Goal: Complete application form

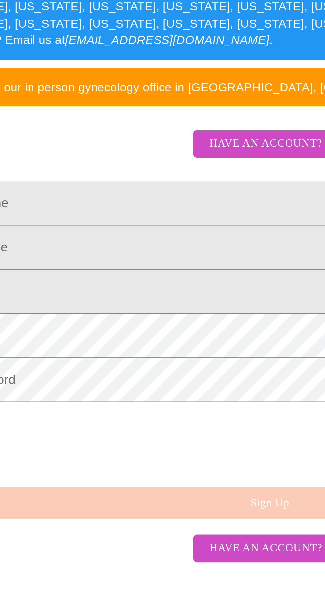
scroll to position [0, 0]
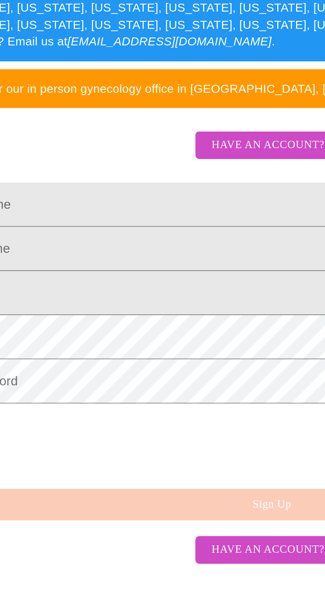
click at [76, 298] on input "Legal First Name" at bounding box center [162, 289] width 306 height 19
type input "[PERSON_NAME]"
click at [84, 298] on input "Legal First Name" at bounding box center [162, 289] width 306 height 19
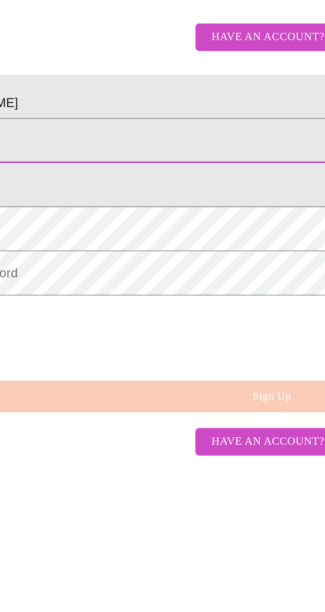
type input "Grant"
click at [76, 335] on input "Legal First Name" at bounding box center [162, 326] width 306 height 19
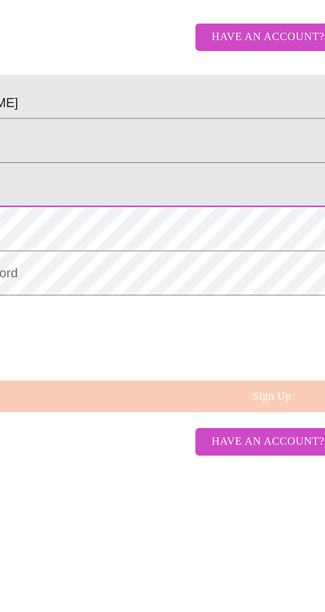
type input "[EMAIL_ADDRESS][DOMAIN_NAME]"
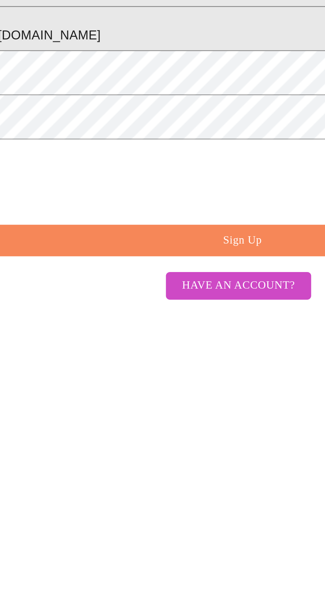
click at [179, 419] on span "Sign Up" at bounding box center [164, 415] width 291 height 8
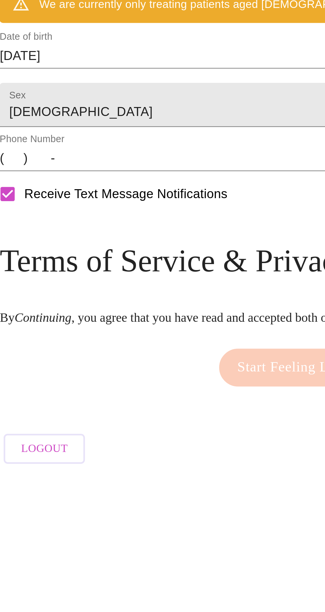
click at [87, 362] on input "[DATE]" at bounding box center [163, 356] width 288 height 11
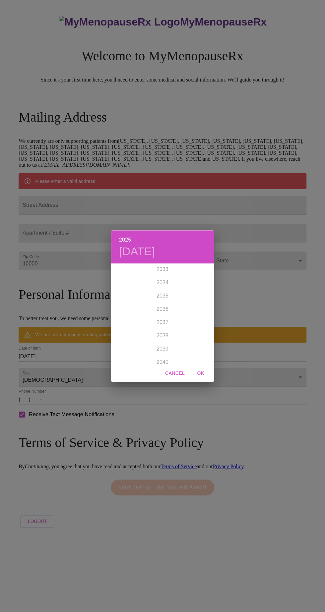
scroll to position [1775, 0]
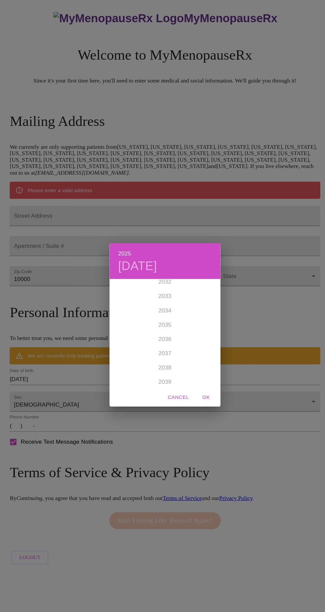
click at [109, 417] on div "2025 [DATE] 1900 1901 1902 1903 1904 1905 1906 1907 1908 1909 1910 1911 1912 19…" at bounding box center [162, 306] width 325 height 612
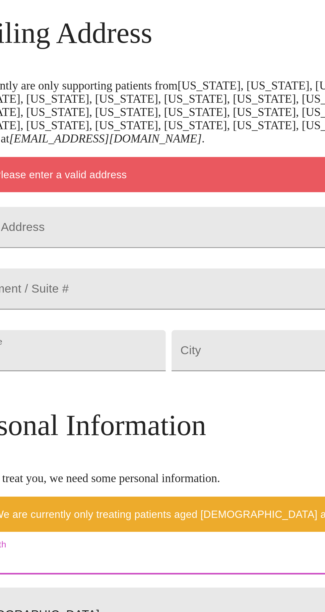
click at [68, 214] on input "Street Address" at bounding box center [163, 205] width 288 height 19
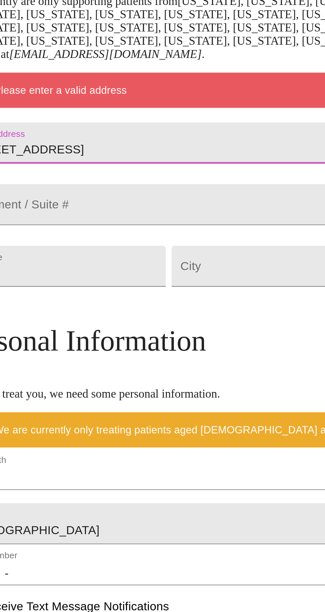
type input "[STREET_ADDRESS]"
click at [68, 214] on input "Street Address" at bounding box center [163, 205] width 288 height 19
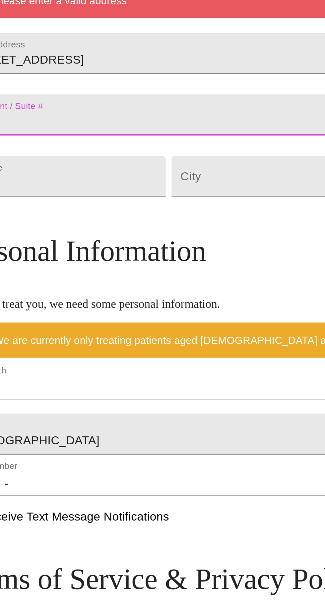
click at [68, 270] on input "10000" at bounding box center [66, 261] width 94 height 19
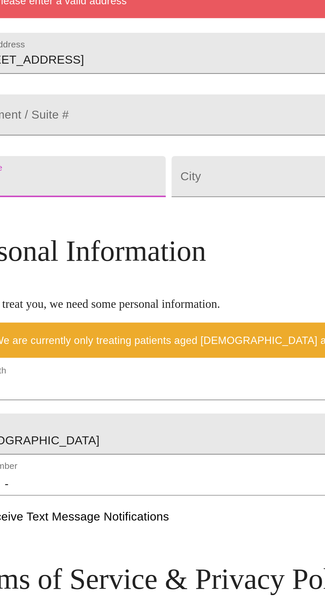
click at [83, 270] on input "10000" at bounding box center [66, 261] width 94 height 19
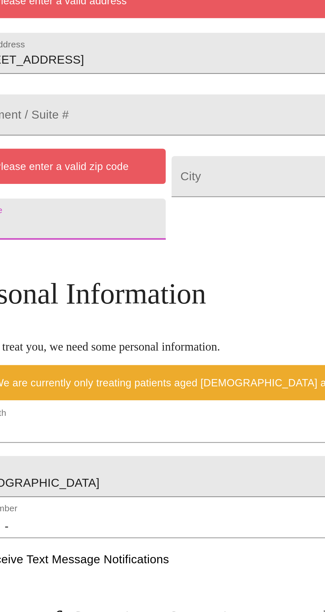
type input "1"
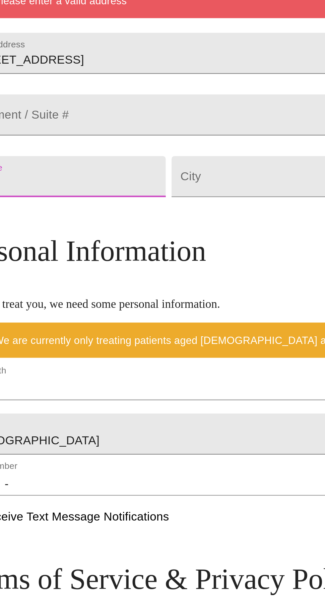
type input "74523"
click at [139, 270] on input "Street Address" at bounding box center [162, 261] width 94 height 19
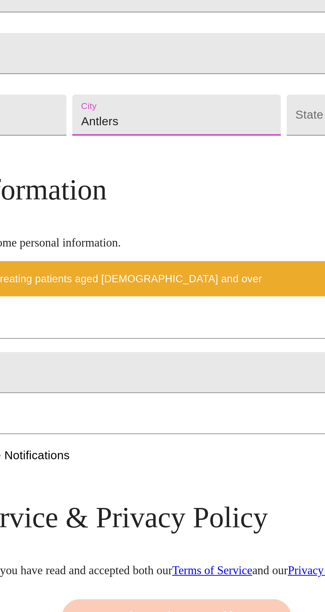
type input "Antlers"
click at [209, 292] on body "MyMenopauseRx Welcome to MyMenopauseRx Since it's your first time here, you'll …" at bounding box center [163, 267] width 320 height 529
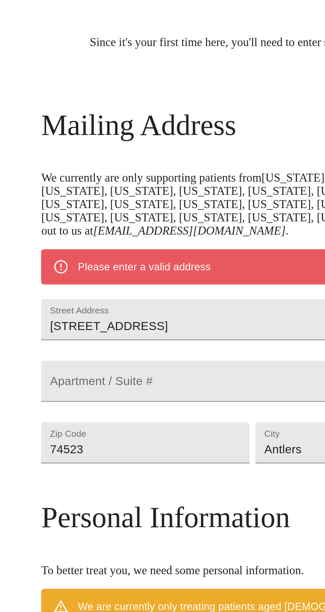
click at [124, 142] on div at bounding box center [162, 306] width 325 height 612
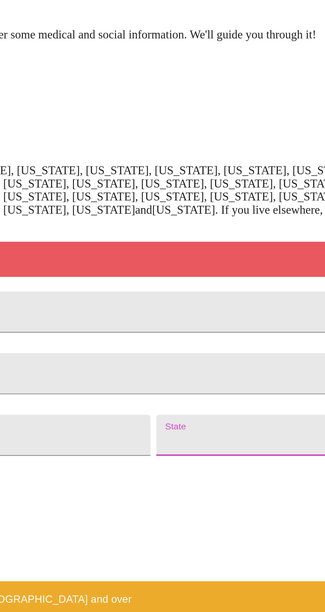
click at [233, 289] on body "MyMenopauseRx Welcome to MyMenopauseRx Since it's your first time here, you'll …" at bounding box center [163, 267] width 320 height 529
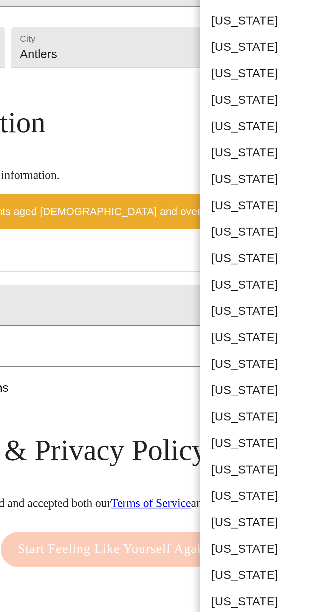
click at [222, 478] on li "[US_STATE]" at bounding box center [236, 475] width 71 height 12
type input "[US_STATE]"
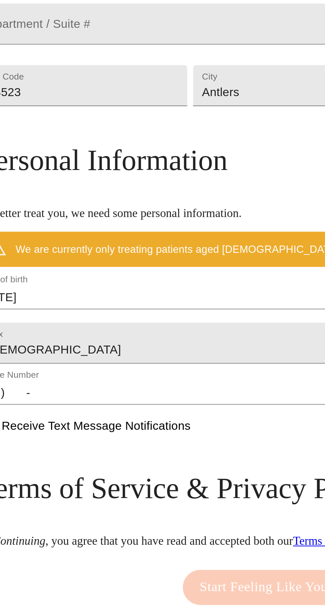
click at [91, 343] on input "[DATE]" at bounding box center [163, 337] width 288 height 11
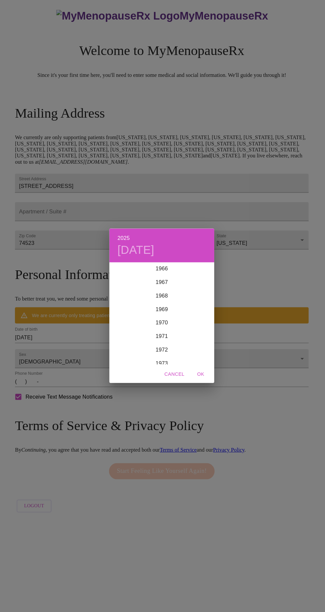
scroll to position [888, 0]
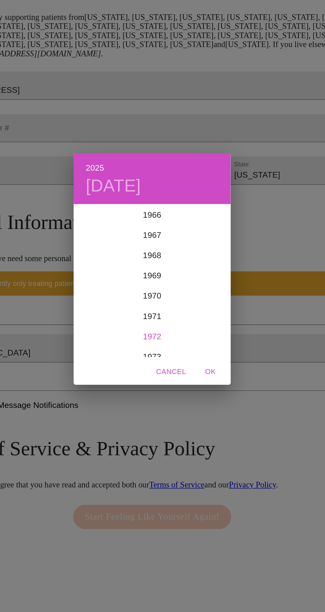
click at [163, 355] on div "1972" at bounding box center [162, 350] width 103 height 13
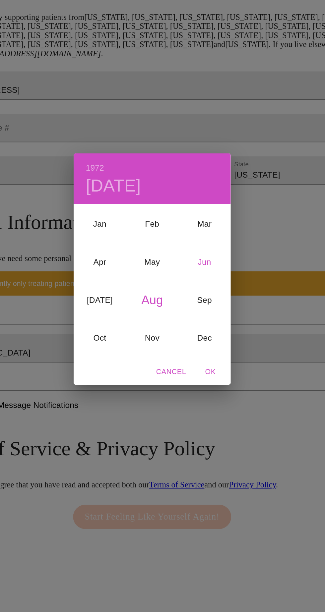
click at [194, 305] on div "Jun" at bounding box center [197, 301] width 34 height 25
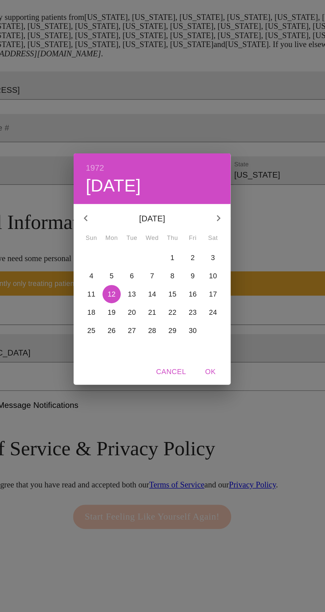
click at [151, 336] on p "20" at bounding box center [149, 334] width 5 height 7
click at [205, 376] on span "OK" at bounding box center [201, 373] width 16 height 8
type input "[DATE]"
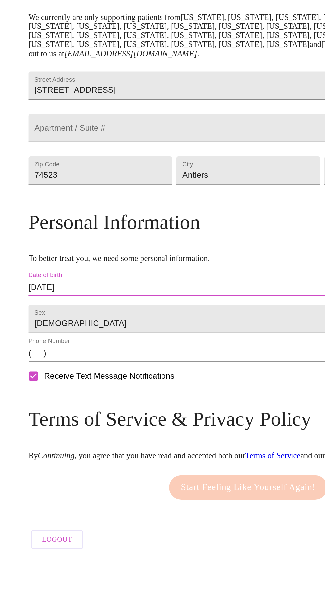
click at [85, 367] on input "(   )    -" at bounding box center [163, 361] width 288 height 11
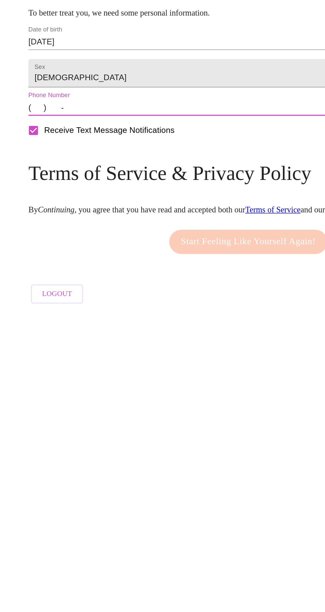
click at [56, 367] on input "(   )    -" at bounding box center [163, 361] width 288 height 11
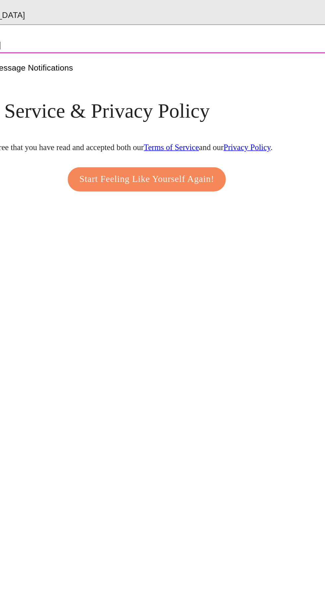
type input "[PHONE_NUMBER]"
click at [143, 454] on span "Start Feeling Like Yourself Again!" at bounding box center [162, 449] width 88 height 11
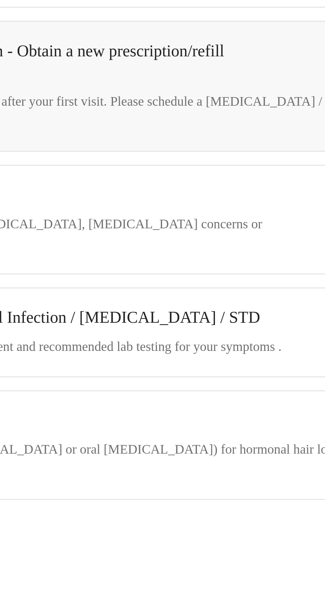
click at [182, 467] on div "Obtain prescription treatment ([MEDICAL_DATA] or oral [MEDICAL_DATA]) for hormo…" at bounding box center [157, 471] width 234 height 16
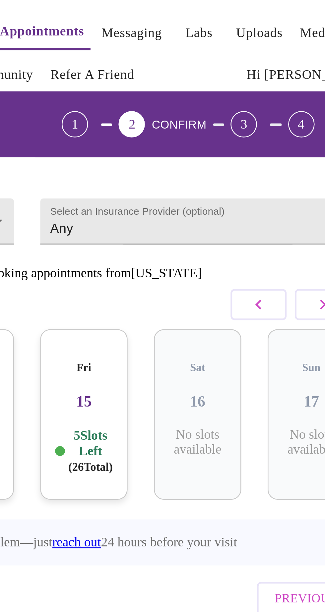
click at [199, 90] on body "MyMenopauseRx Appointments Messaging Labs Uploads Medications Community Refer a…" at bounding box center [163, 142] width 320 height 278
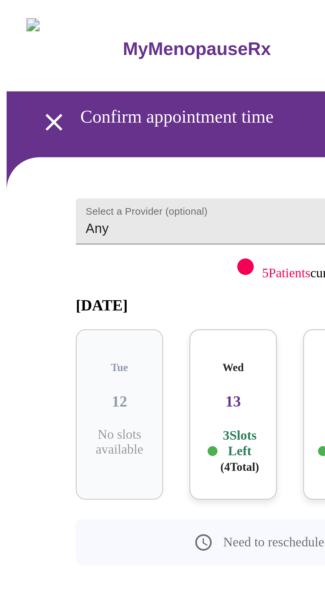
click at [47, 92] on div at bounding box center [162, 306] width 325 height 612
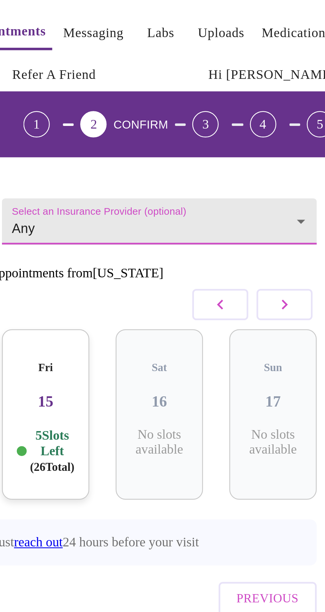
click at [290, 89] on body "MyMenopauseRx Appointments Messaging Labs Uploads Medications Community Refer a…" at bounding box center [163, 142] width 320 height 278
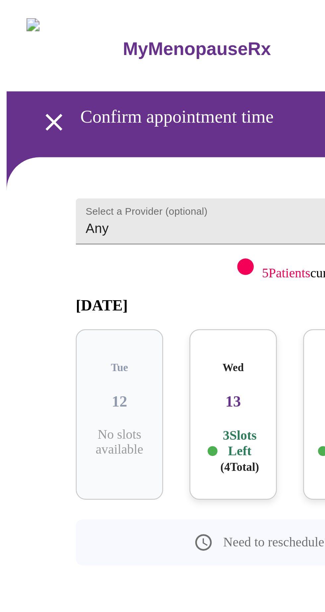
click at [34, 89] on div at bounding box center [162, 306] width 325 height 612
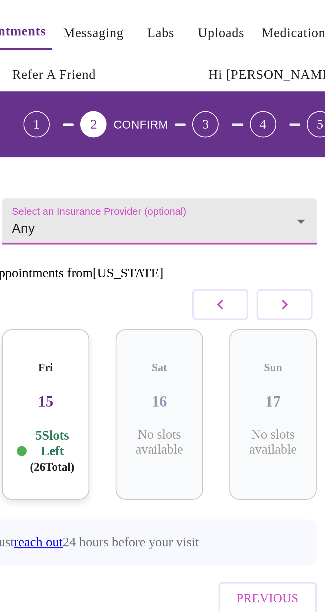
click at [185, 89] on body "MyMenopauseRx Appointments Messaging Labs Uploads Medications Community Refer a…" at bounding box center [163, 142] width 320 height 278
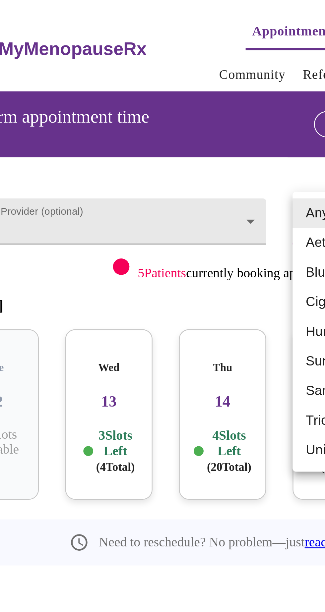
click at [152, 87] on div at bounding box center [162, 306] width 325 height 612
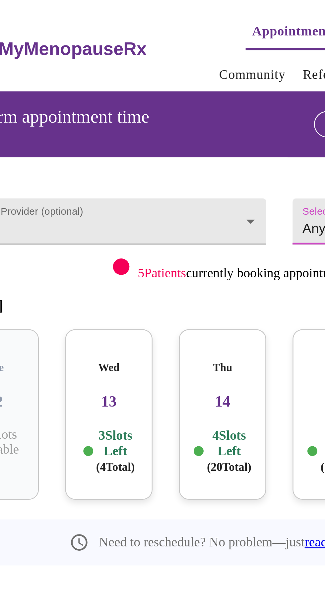
click at [153, 88] on body "MyMenopauseRx Appointments Messaging Labs Uploads Medications Community Refer a…" at bounding box center [163, 142] width 320 height 278
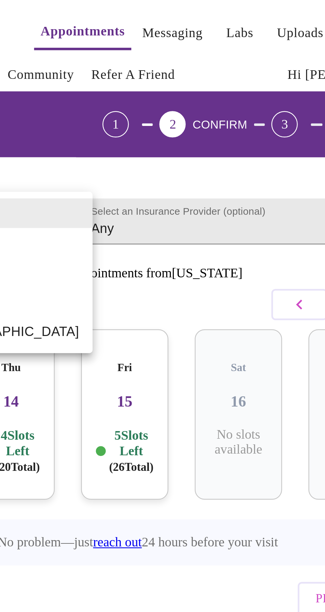
click at [245, 86] on div at bounding box center [162, 306] width 325 height 612
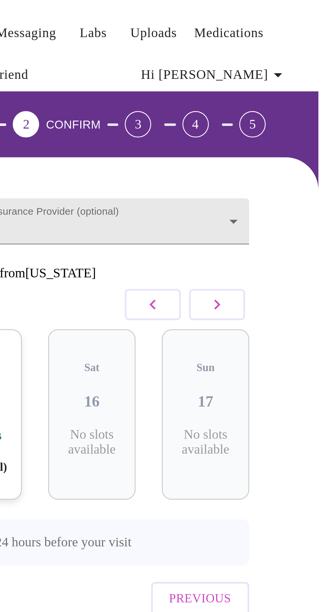
click at [293, 86] on body "MyMenopauseRx Appointments Messaging Labs Uploads Medications Community Refer a…" at bounding box center [163, 142] width 320 height 278
